Goal: Obtain resource: Download file/media

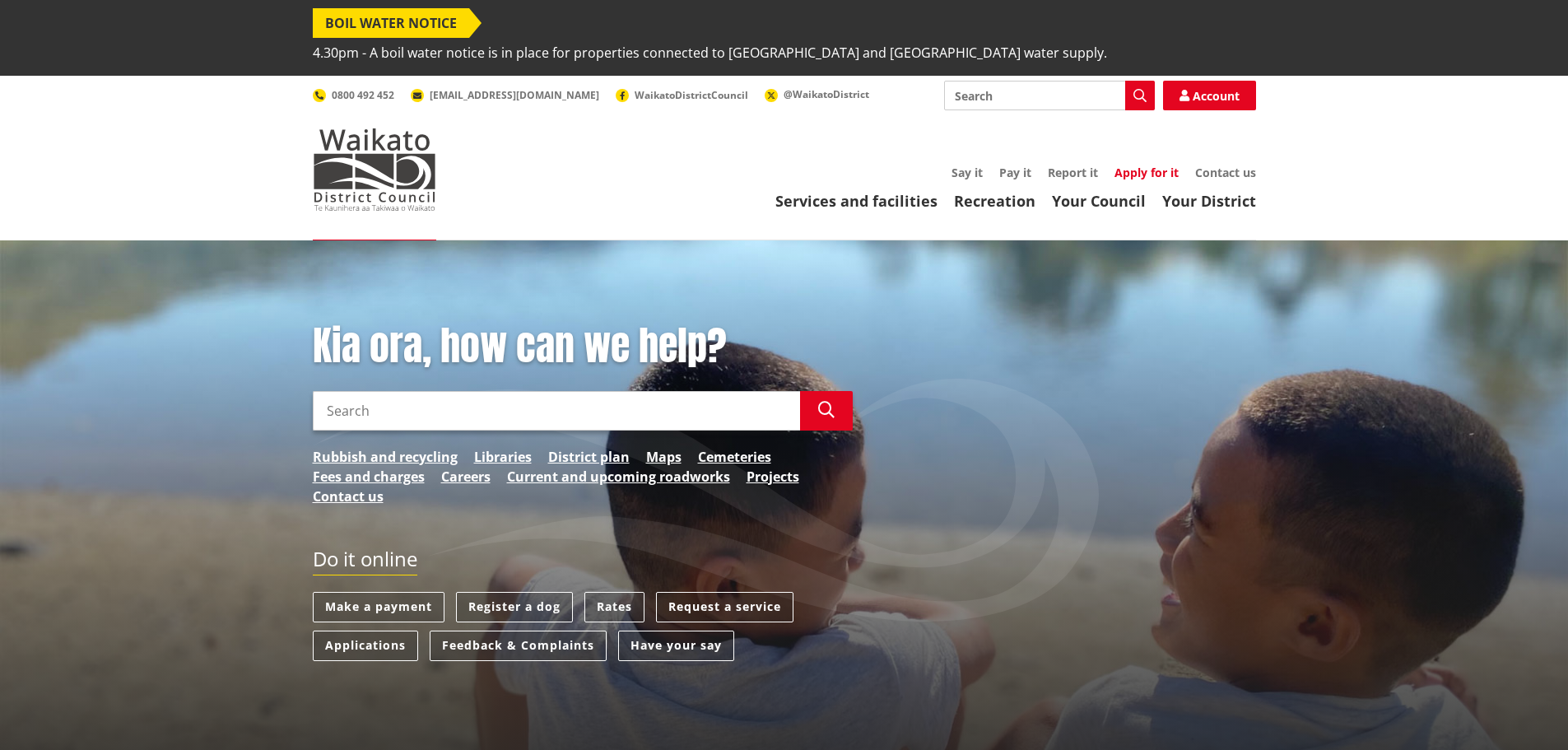
click at [1156, 165] on link "Apply for it" at bounding box center [1146, 173] width 64 height 16
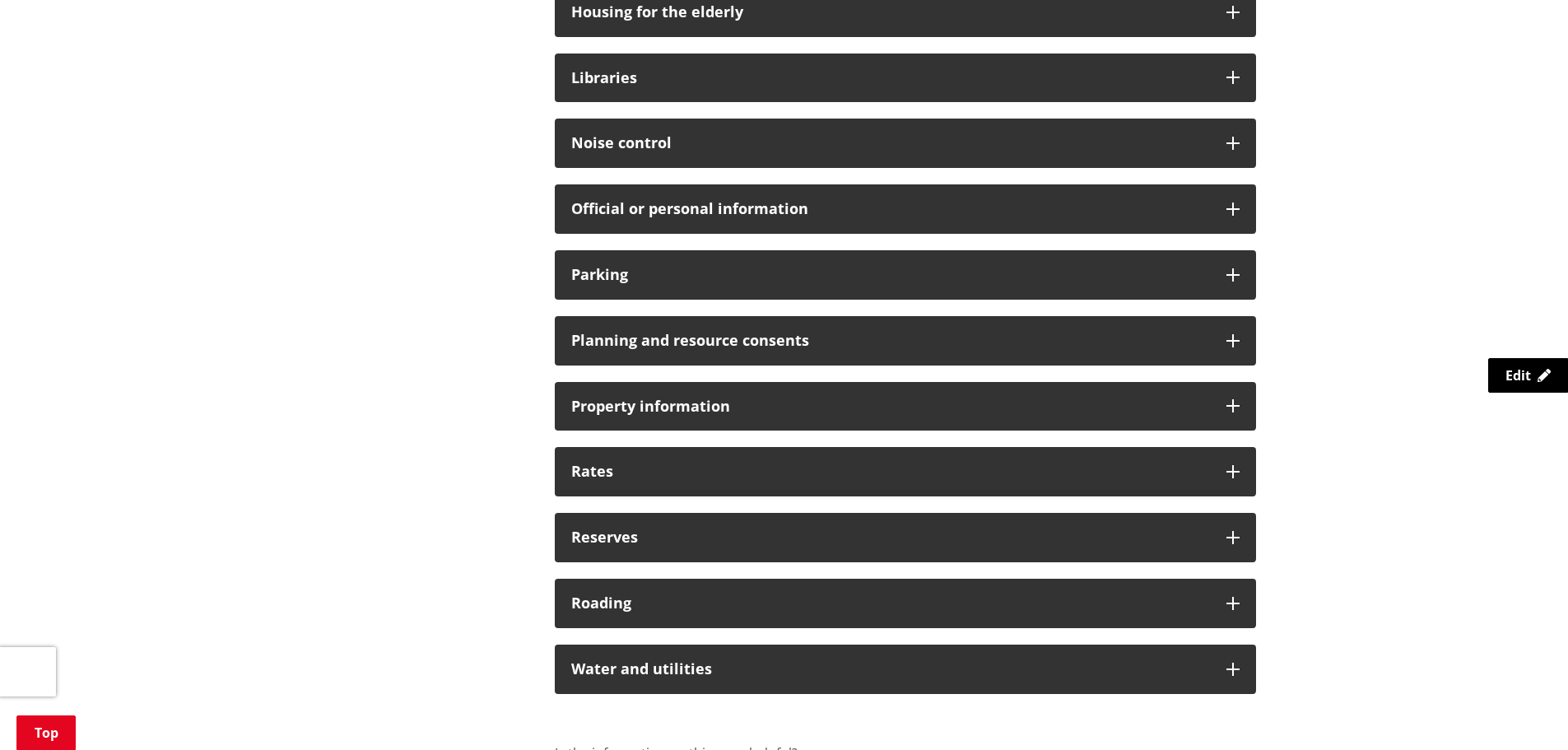
scroll to position [1153, 0]
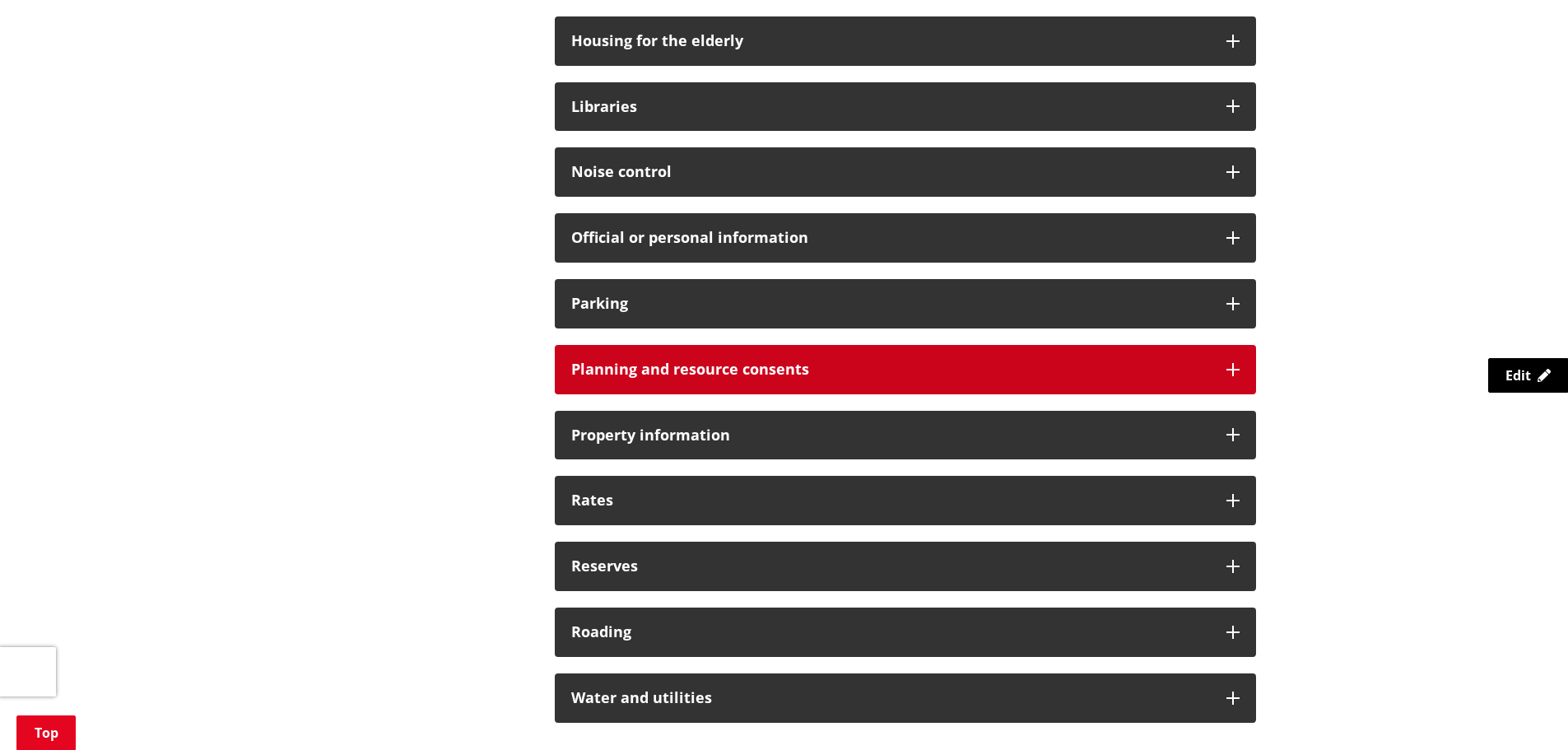
click at [1235, 363] on icon at bounding box center [1233, 370] width 13 height 13
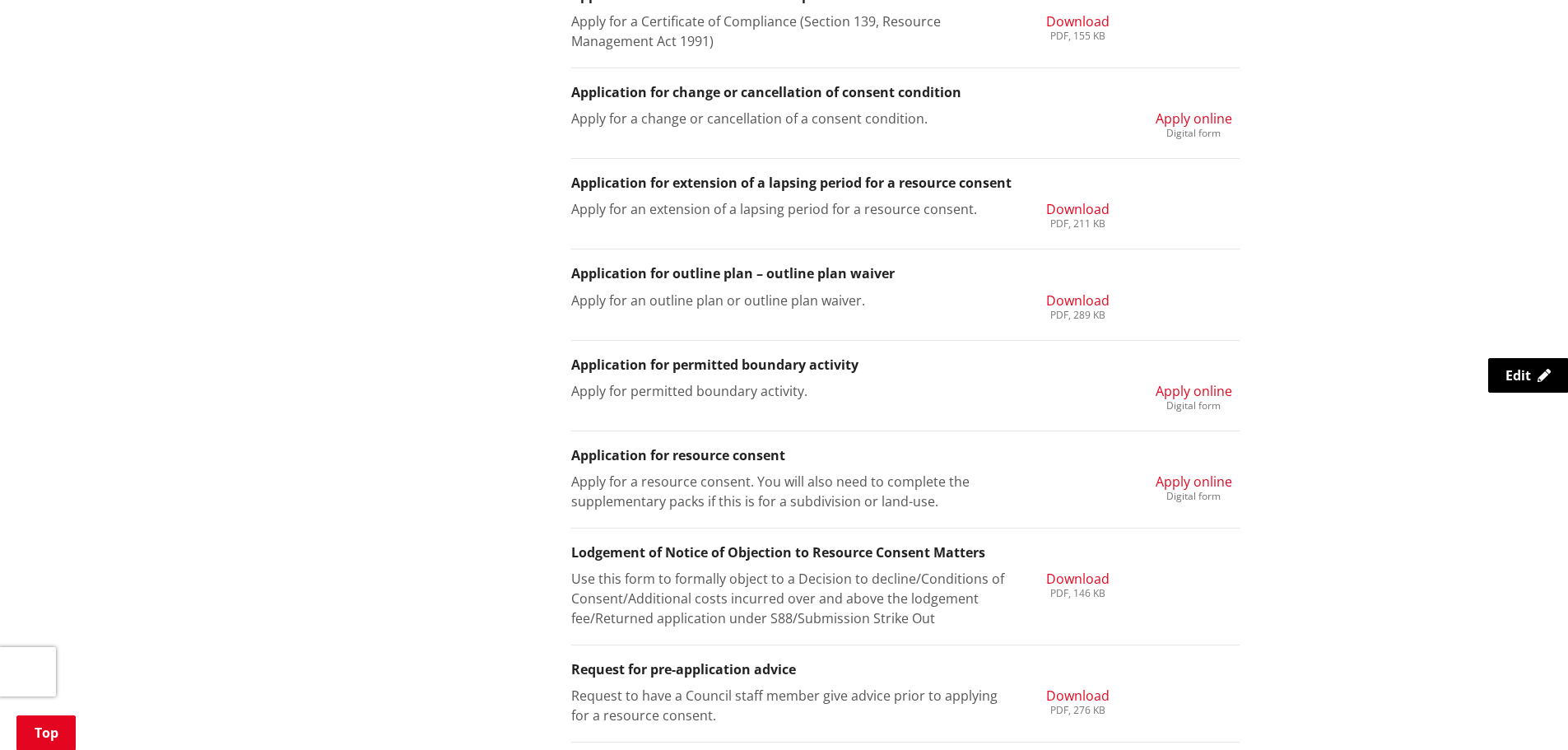
scroll to position [1812, 0]
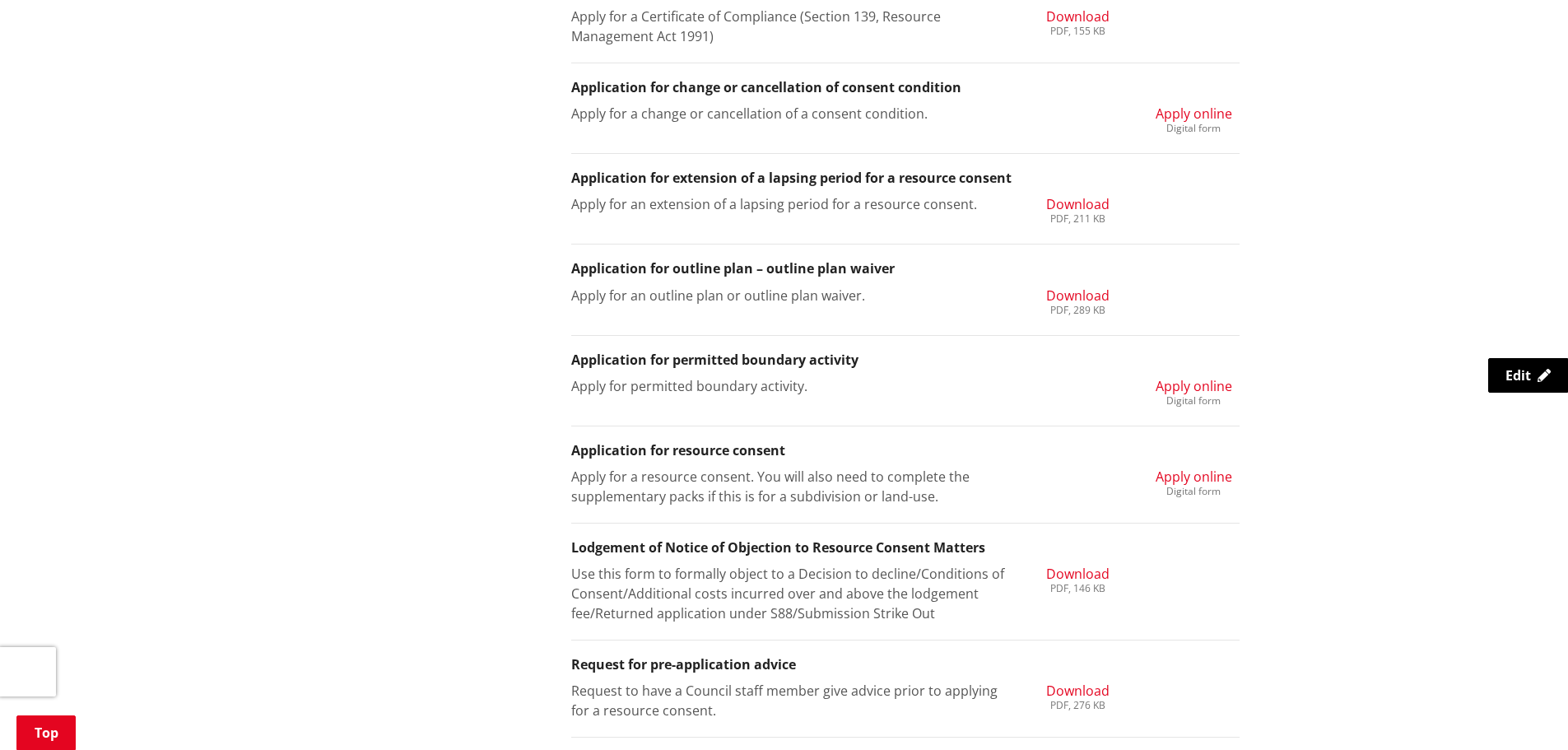
click at [1095, 682] on span "Download" at bounding box center [1078, 691] width 63 height 18
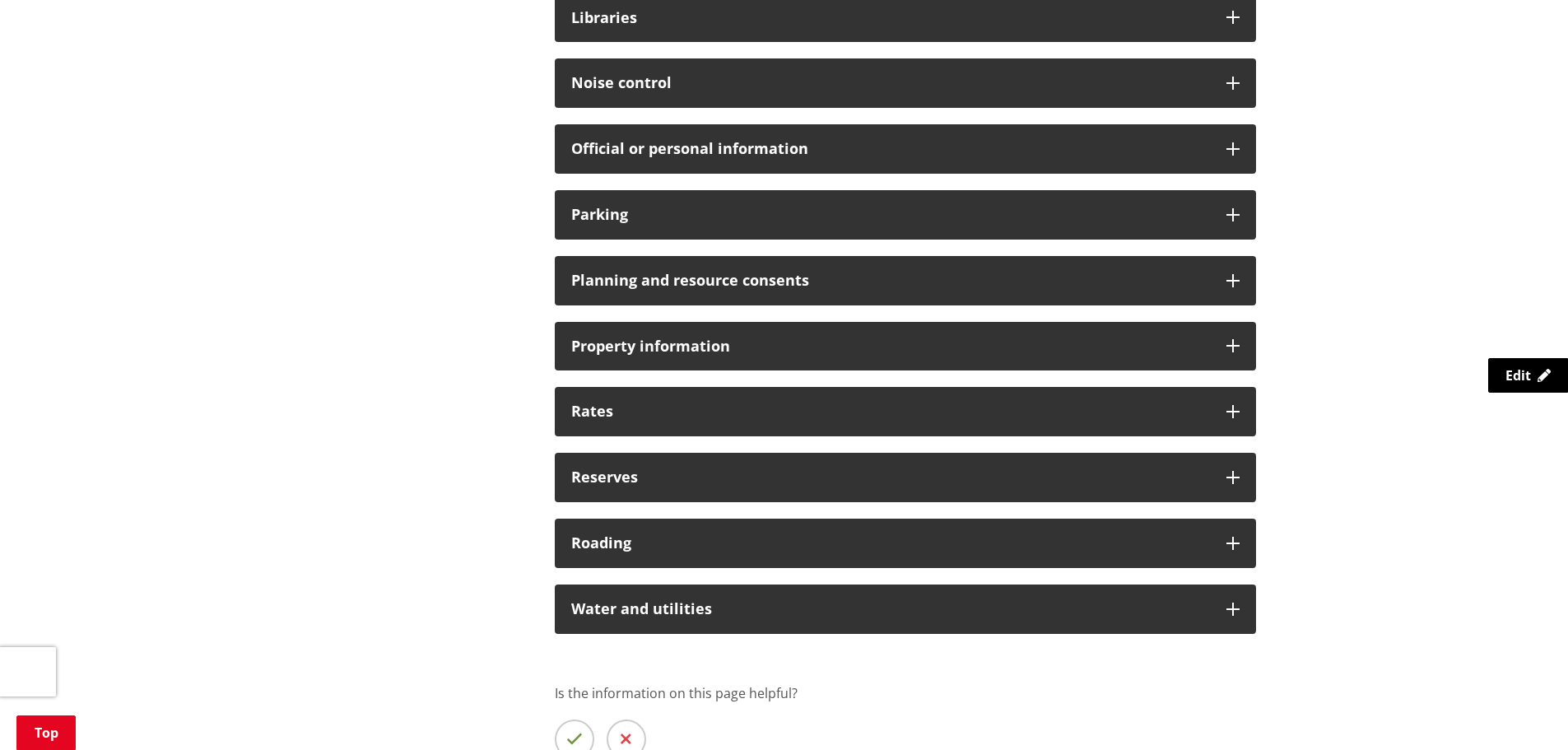
scroll to position [1235, 0]
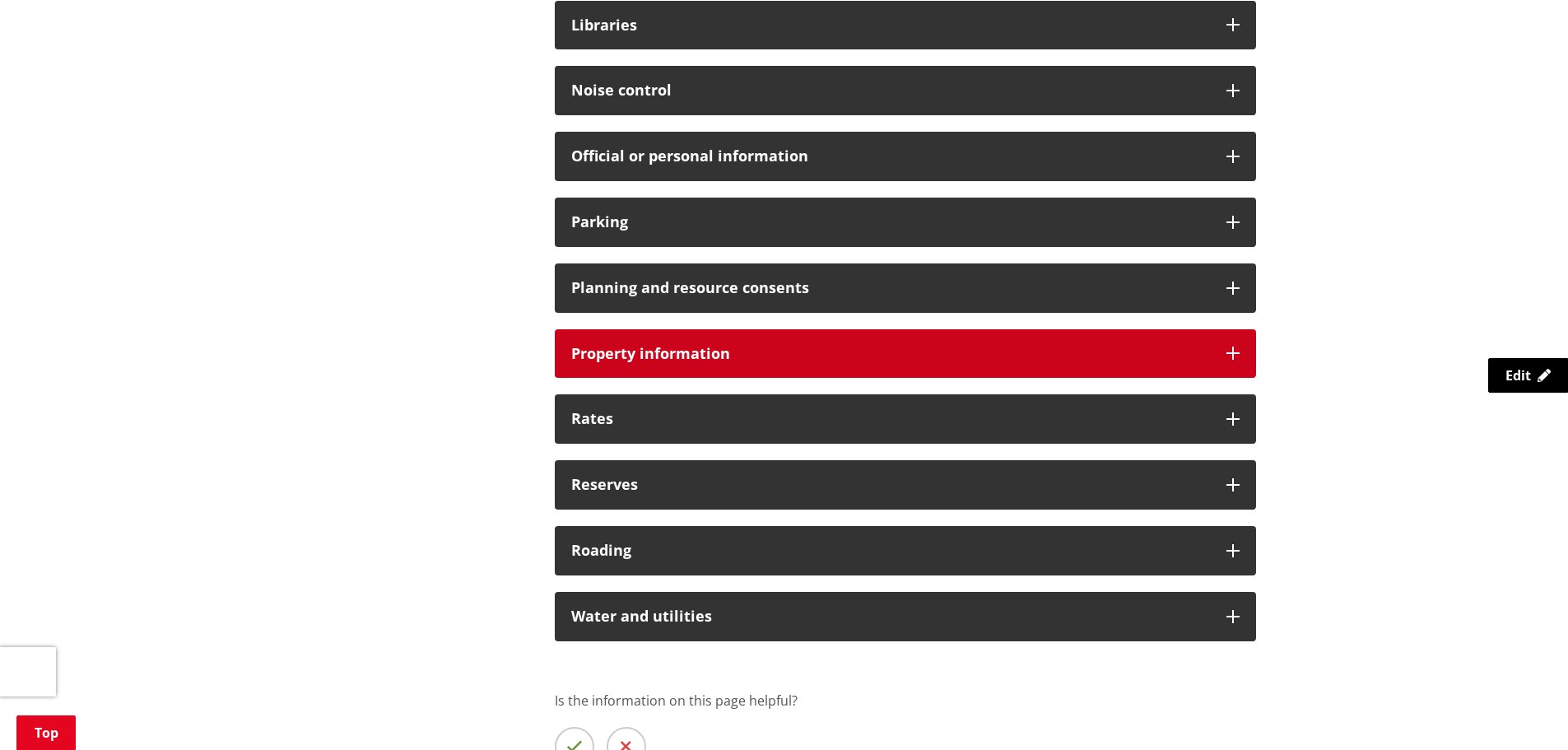
click at [1246, 330] on div "Property information" at bounding box center [905, 354] width 701 height 50
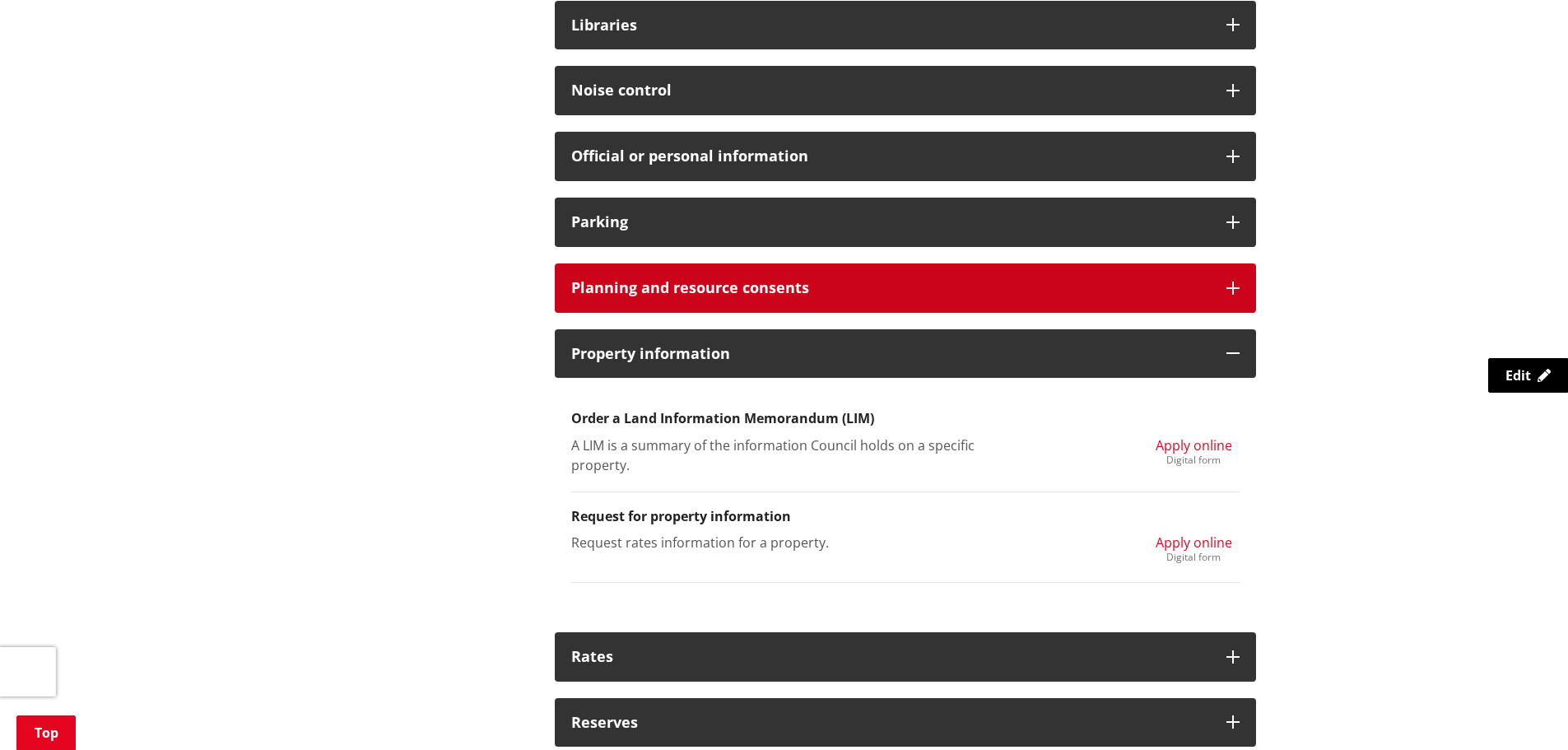
click at [1235, 282] on icon at bounding box center [1233, 289] width 13 height 13
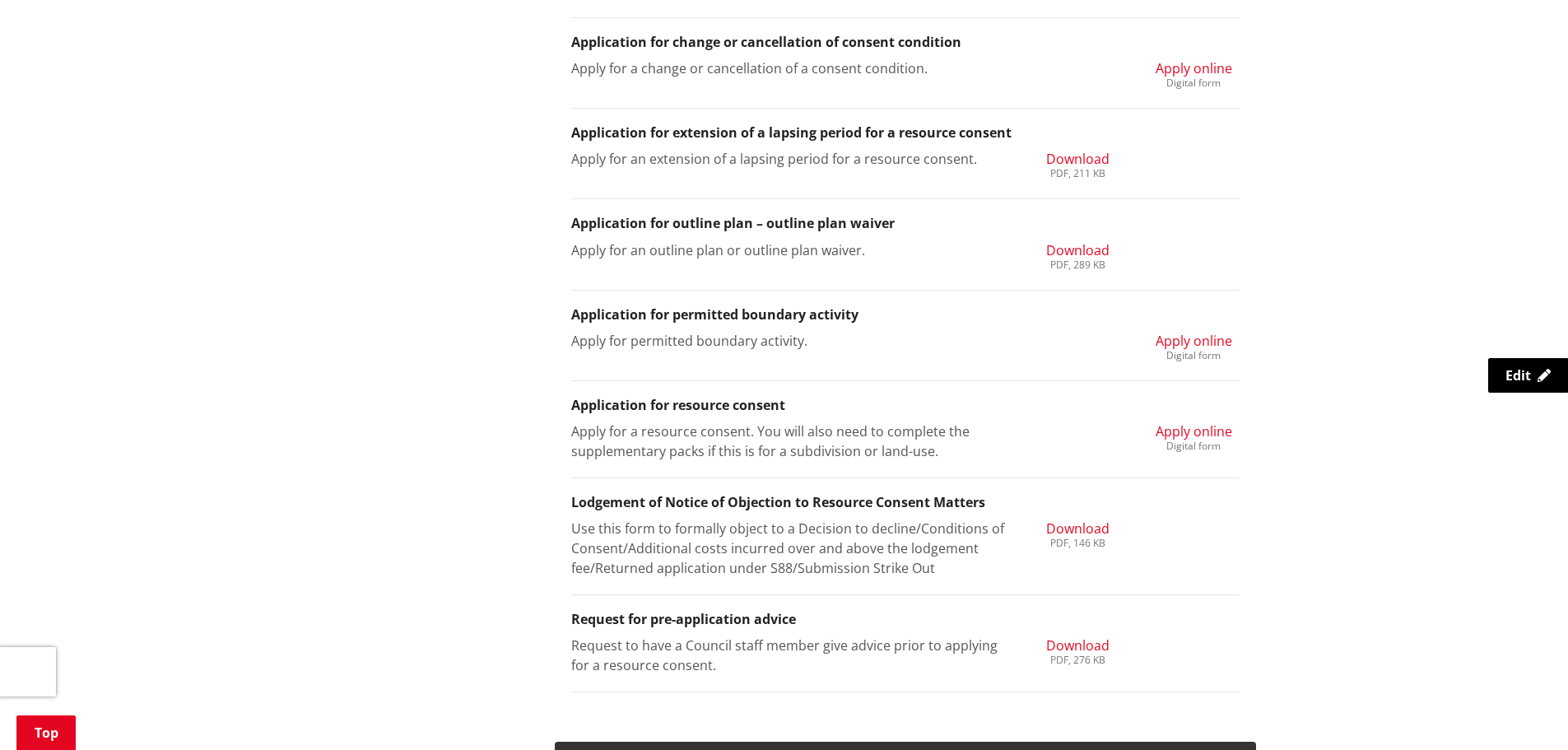
scroll to position [1893, 0]
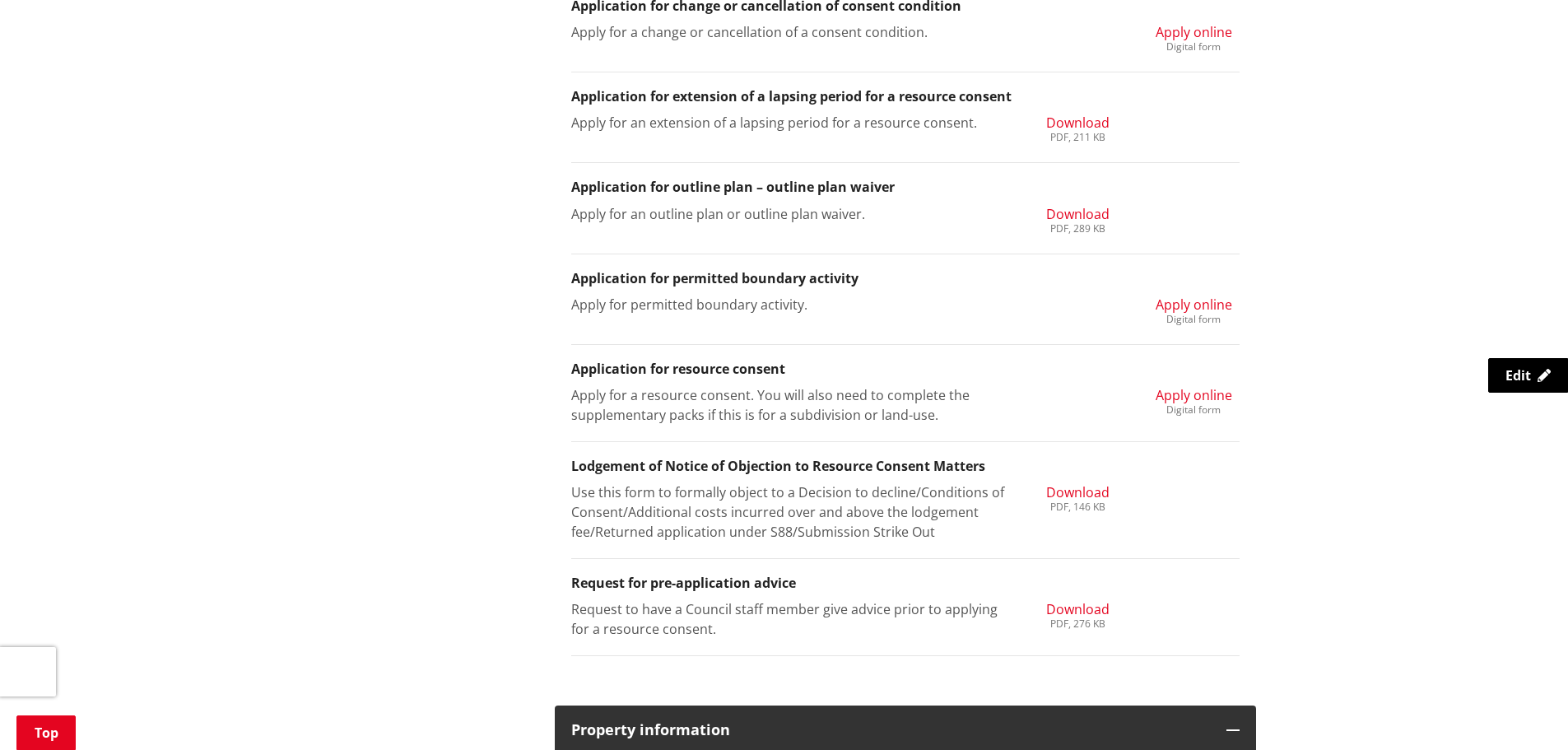
click at [1099, 601] on span "Download" at bounding box center [1078, 610] width 63 height 18
